Goal: Task Accomplishment & Management: Manage account settings

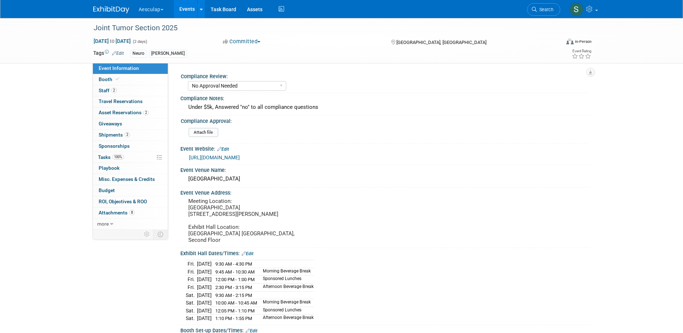
select select "No Approval Needed"
select select "Neuro"
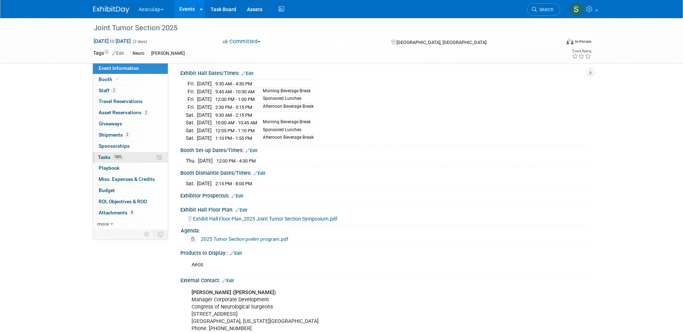
click at [107, 157] on span "Tasks 100%" at bounding box center [111, 157] width 26 height 6
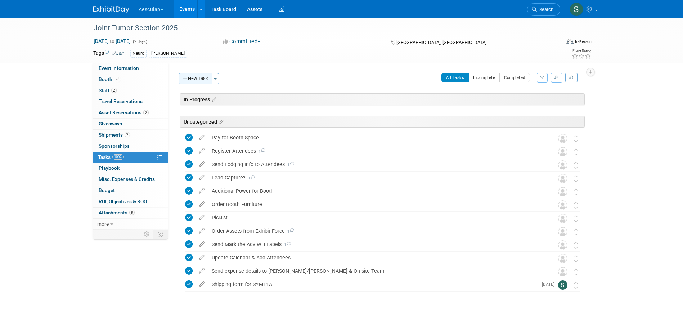
click at [182, 74] on button "New Task" at bounding box center [195, 79] width 33 height 12
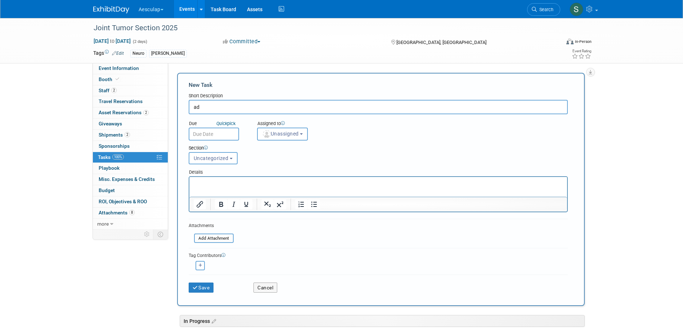
type input "a"
type input "Add badge for Bethanie"
click at [297, 130] on button "Unassigned" at bounding box center [282, 133] width 51 height 13
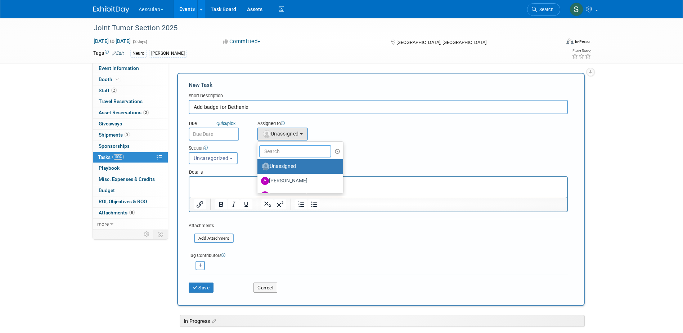
click at [283, 157] on input "text" at bounding box center [295, 151] width 72 height 12
type input "[PERSON_NAME]"
click at [281, 163] on label "[PERSON_NAME] (me)" at bounding box center [298, 167] width 75 height 12
click at [258, 163] on input "[PERSON_NAME] (me)" at bounding box center [256, 165] width 5 height 5
select select "2fc0cac6-dd28-4ee9-b402-09a8be3e8049"
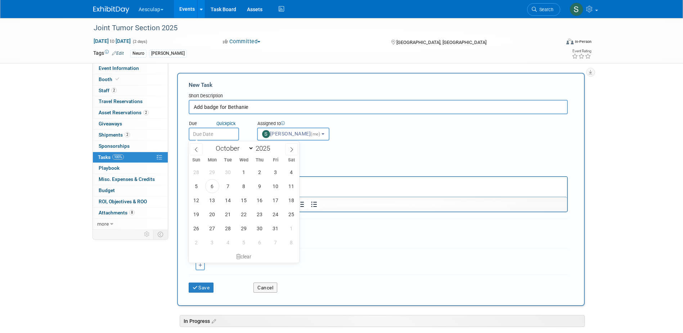
click at [209, 132] on input "text" at bounding box center [214, 133] width 50 height 13
click at [227, 189] on span "7" at bounding box center [228, 186] width 14 height 14
type input "[DATE]"
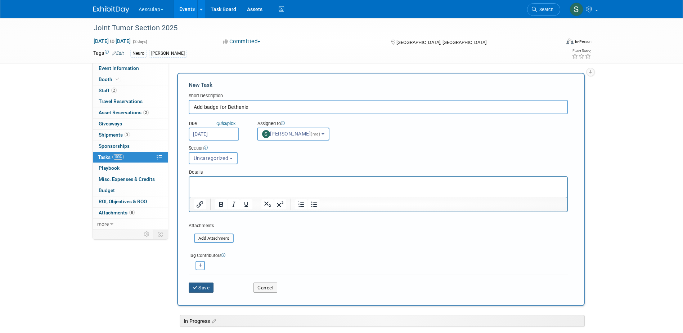
click at [203, 288] on button "Save" at bounding box center [201, 287] width 25 height 10
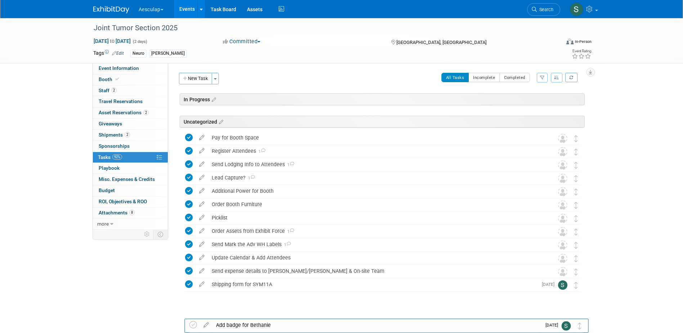
scroll to position [16, 0]
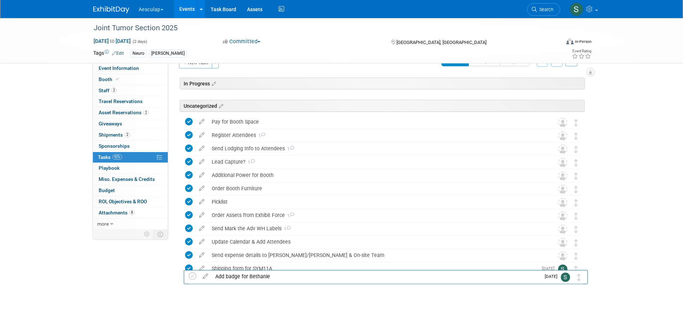
drag, startPoint x: 578, startPoint y: 137, endPoint x: 581, endPoint y: 275, distance: 137.9
